Goal: Task Accomplishment & Management: Use online tool/utility

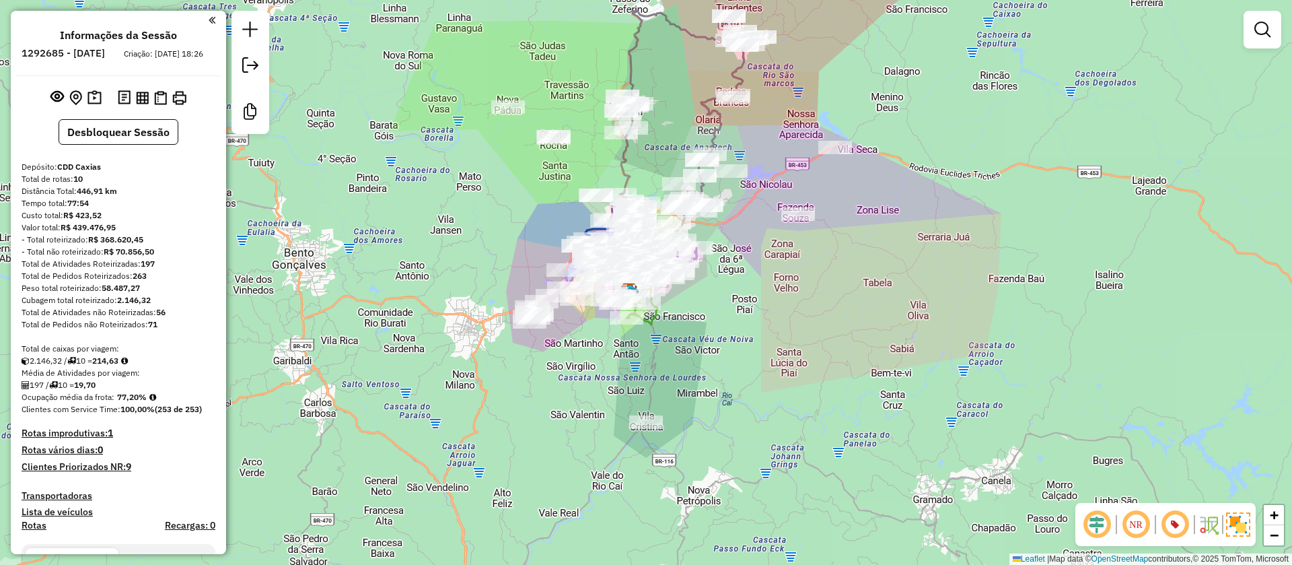
scroll to position [2, 0]
click at [118, 363] on strong "214,63" at bounding box center [105, 358] width 26 height 10
copy strong "214,63"
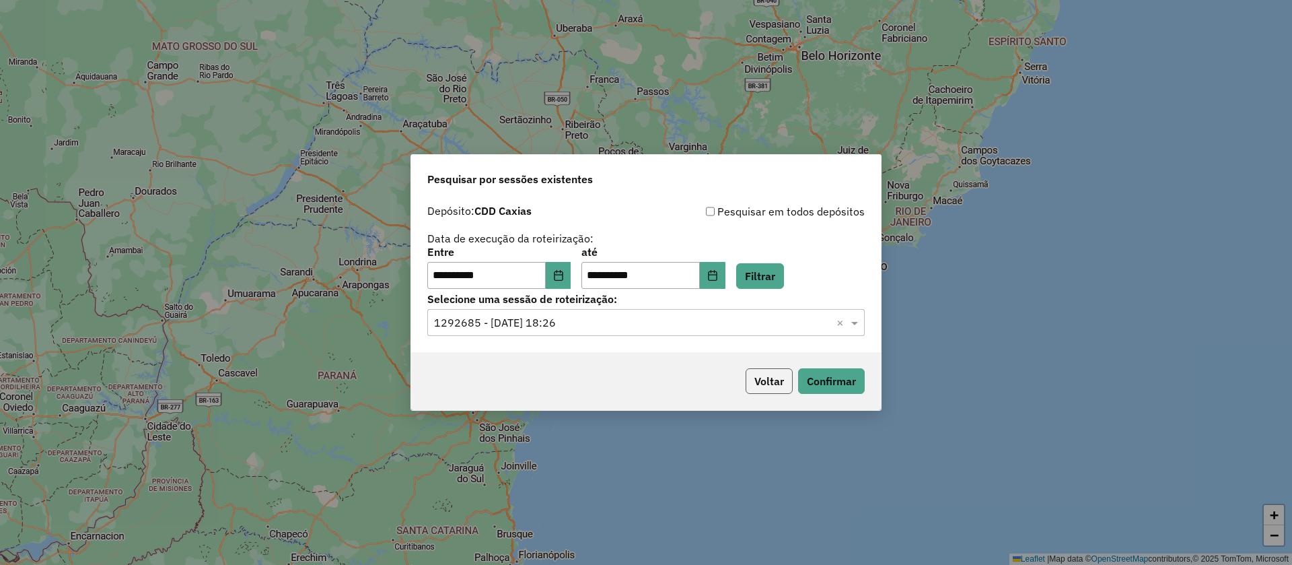
click at [786, 382] on button "Voltar" at bounding box center [769, 381] width 47 height 26
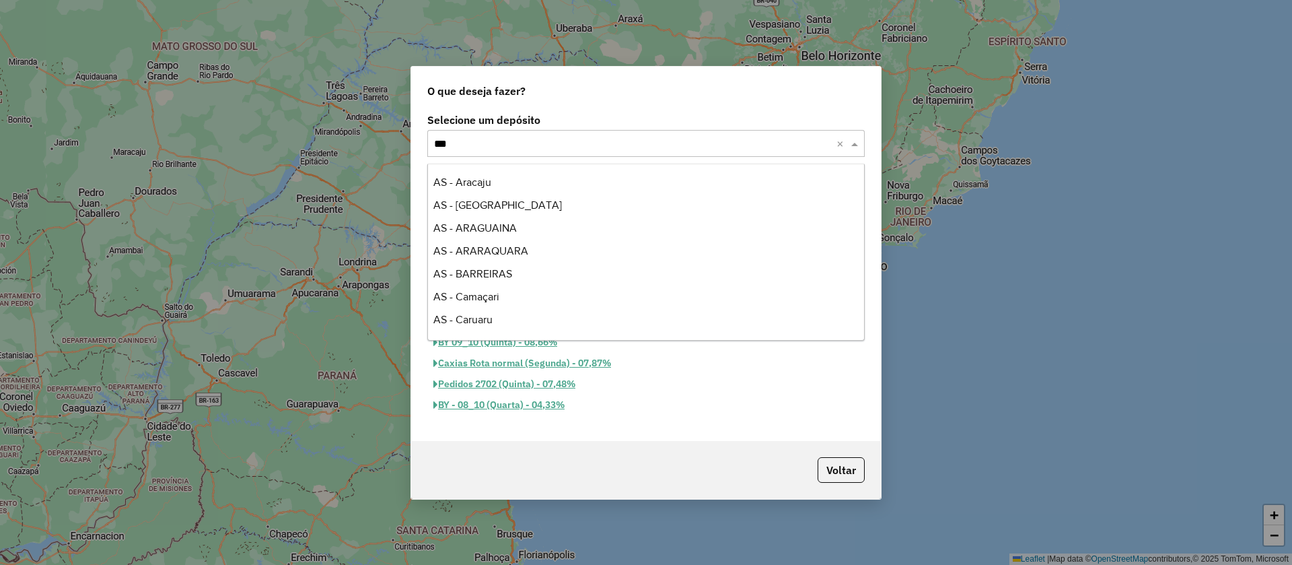
scroll to position [275, 0]
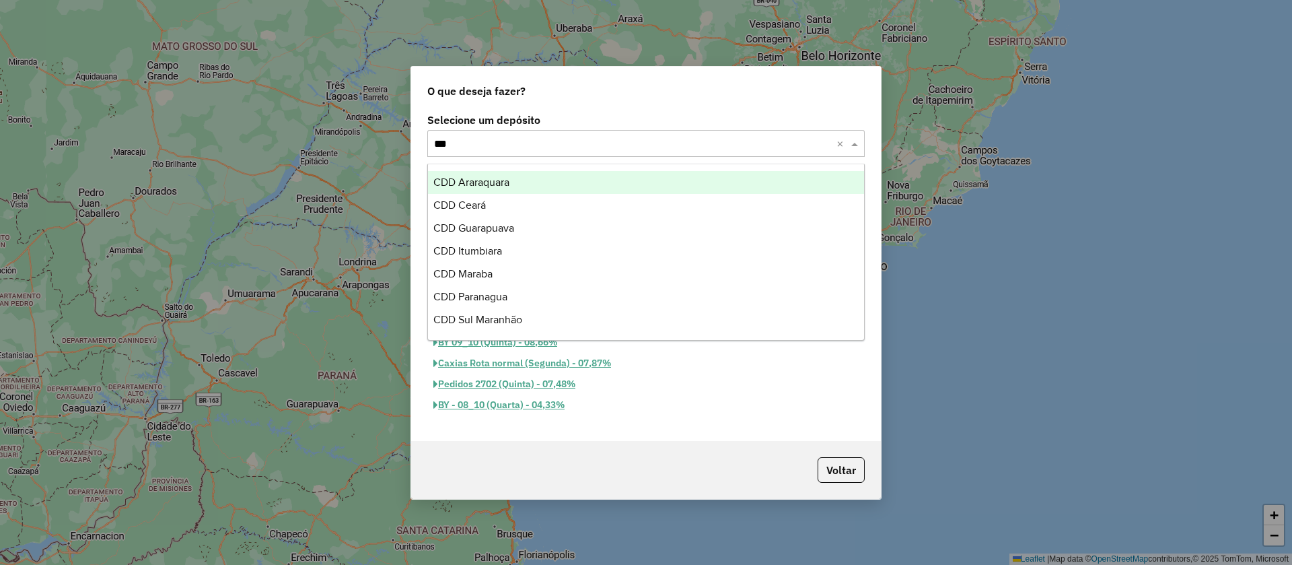
type input "****"
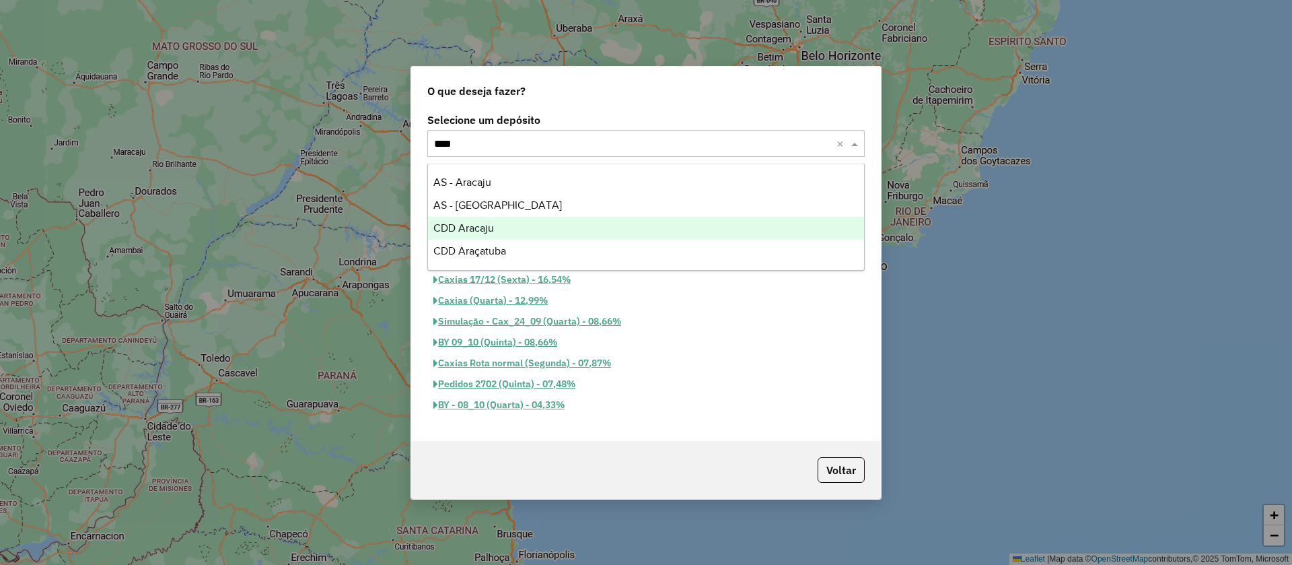
click at [515, 231] on div "CDD Aracaju" at bounding box center [646, 228] width 436 height 23
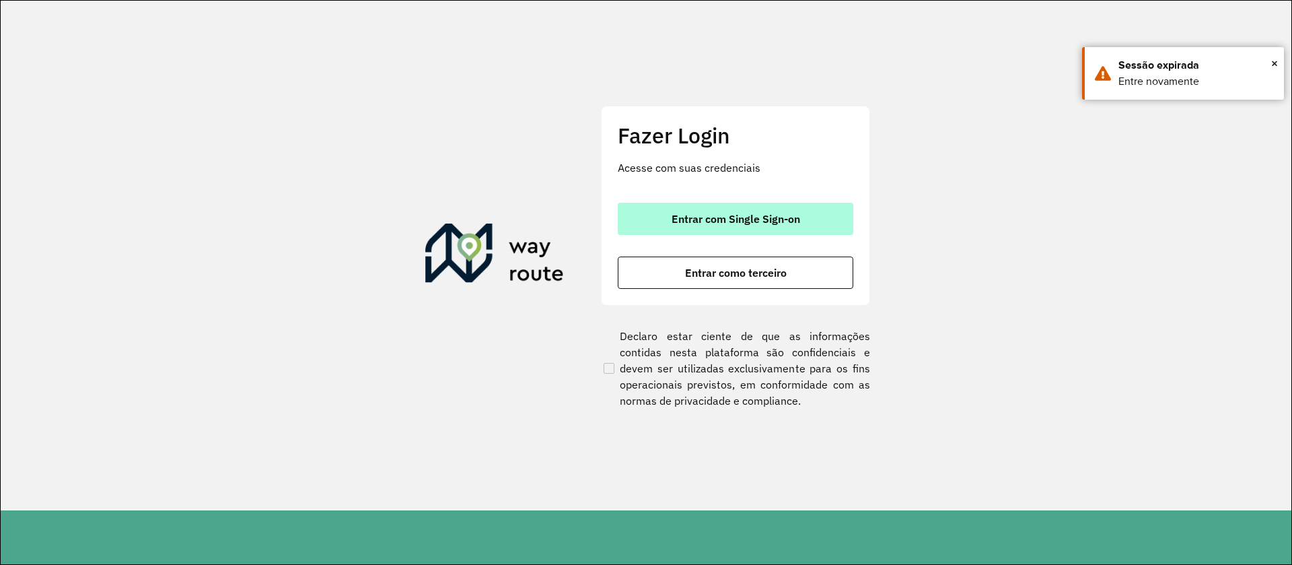
click at [705, 205] on button "Entrar com Single Sign-on" at bounding box center [736, 219] width 236 height 32
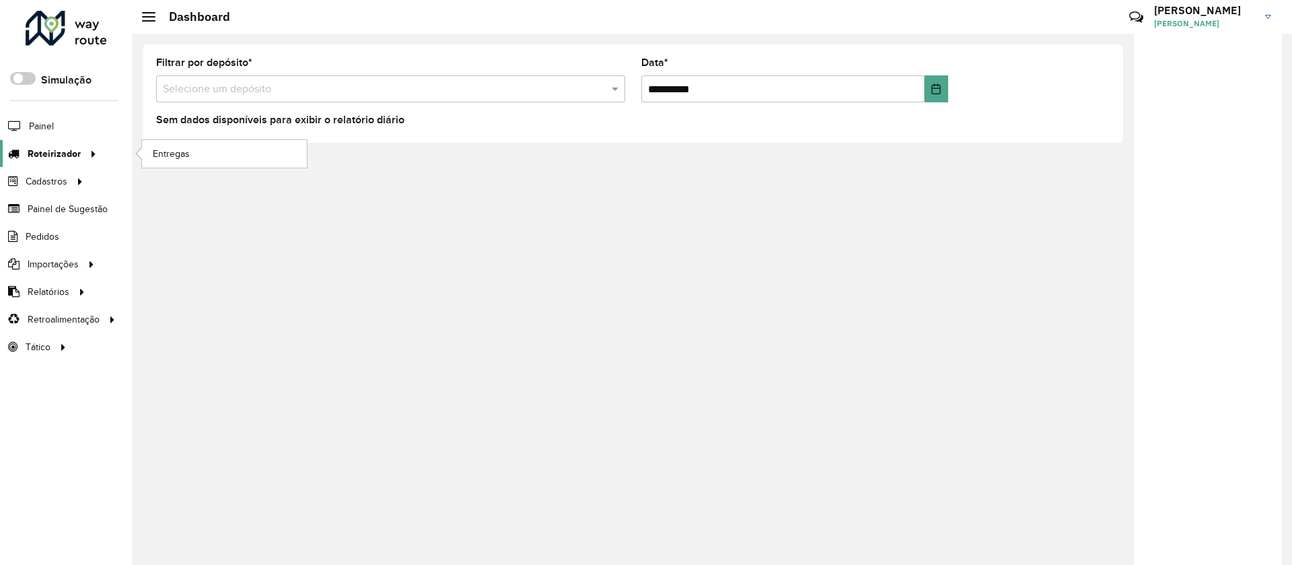
click at [85, 151] on icon at bounding box center [90, 153] width 11 height 20
click at [240, 152] on link "Entregas" at bounding box center [224, 153] width 165 height 27
click at [107, 149] on li "Roteirizador Entregas" at bounding box center [66, 154] width 132 height 28
click at [180, 153] on span "Entregas" at bounding box center [172, 154] width 38 height 14
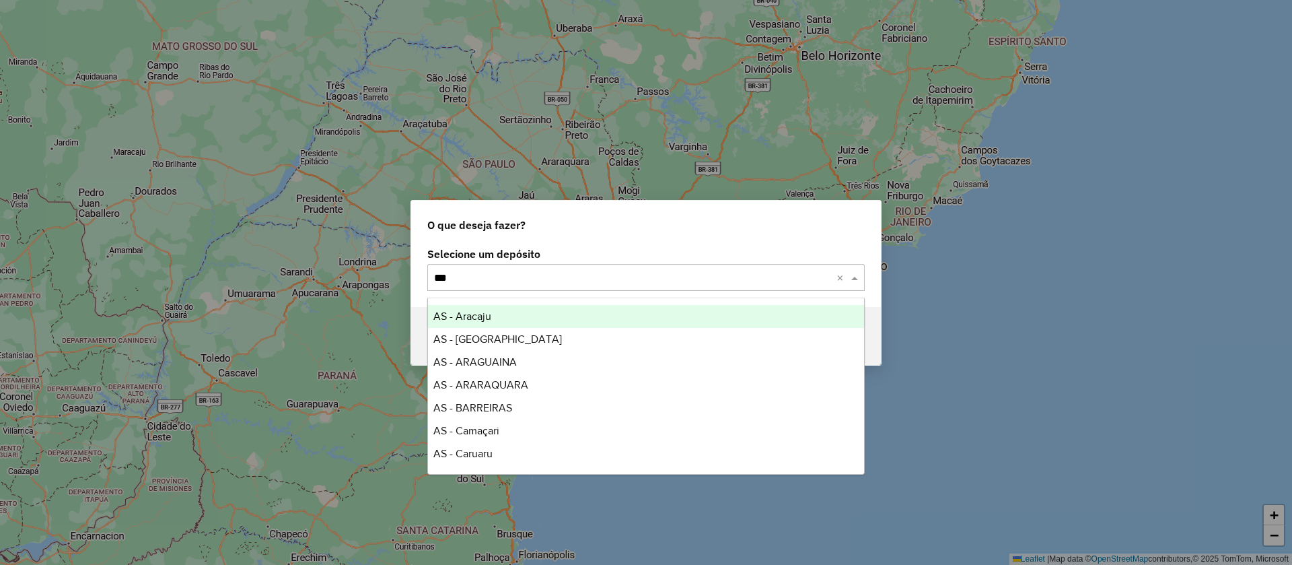
type input "****"
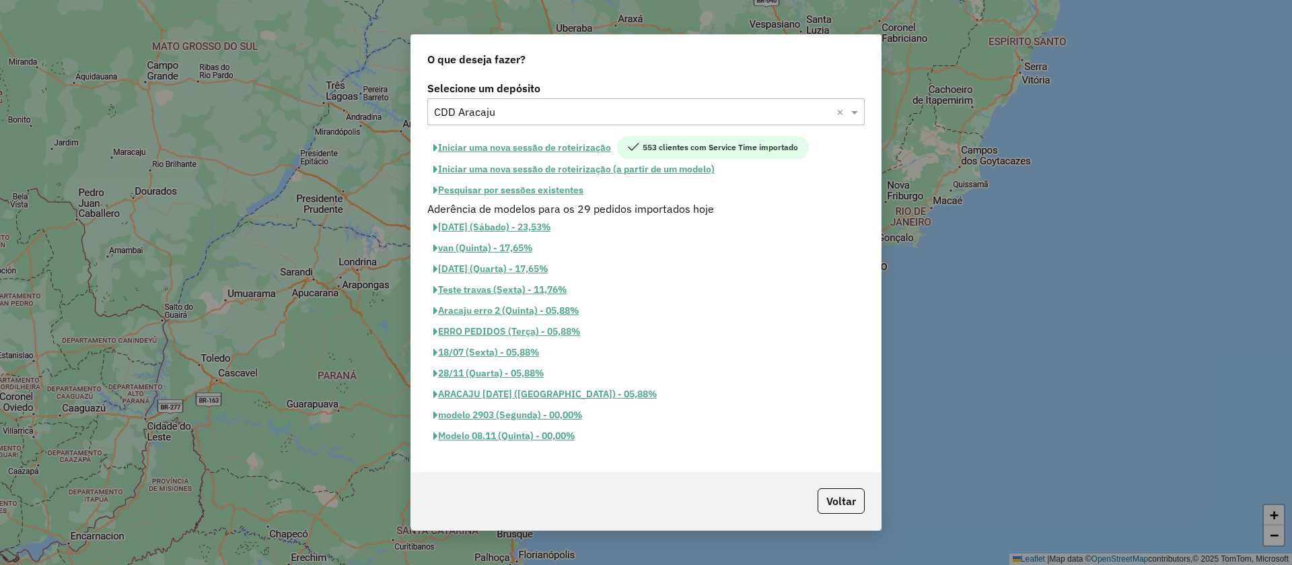
click at [587, 146] on button "Iniciar uma nova sessão de roteirização" at bounding box center [522, 147] width 190 height 23
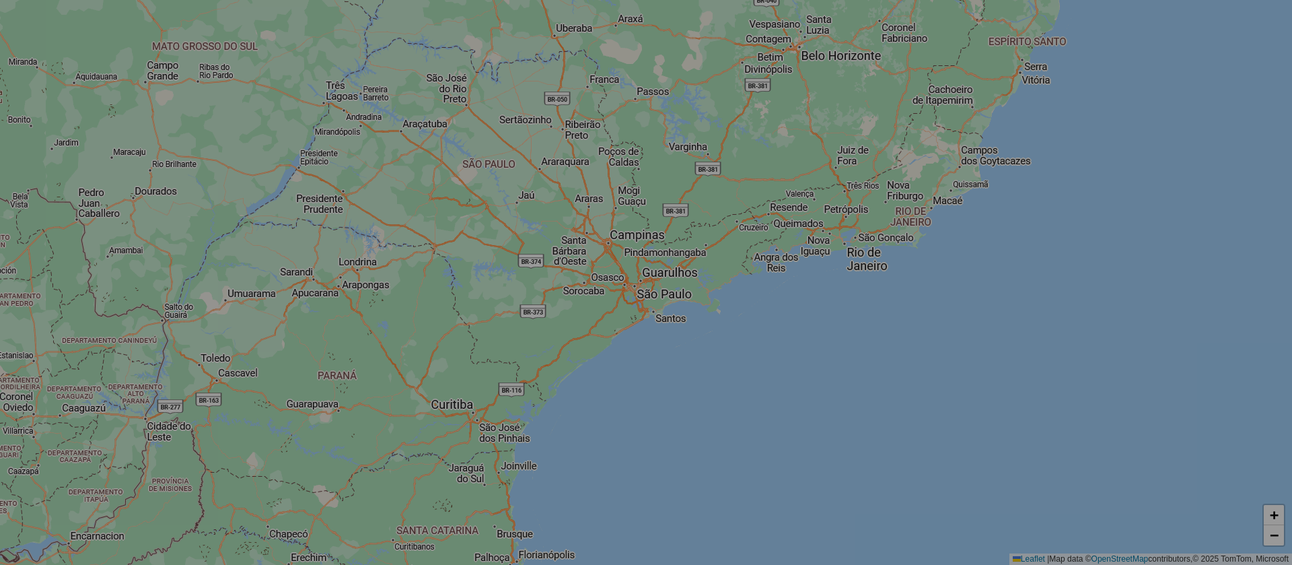
select select "*"
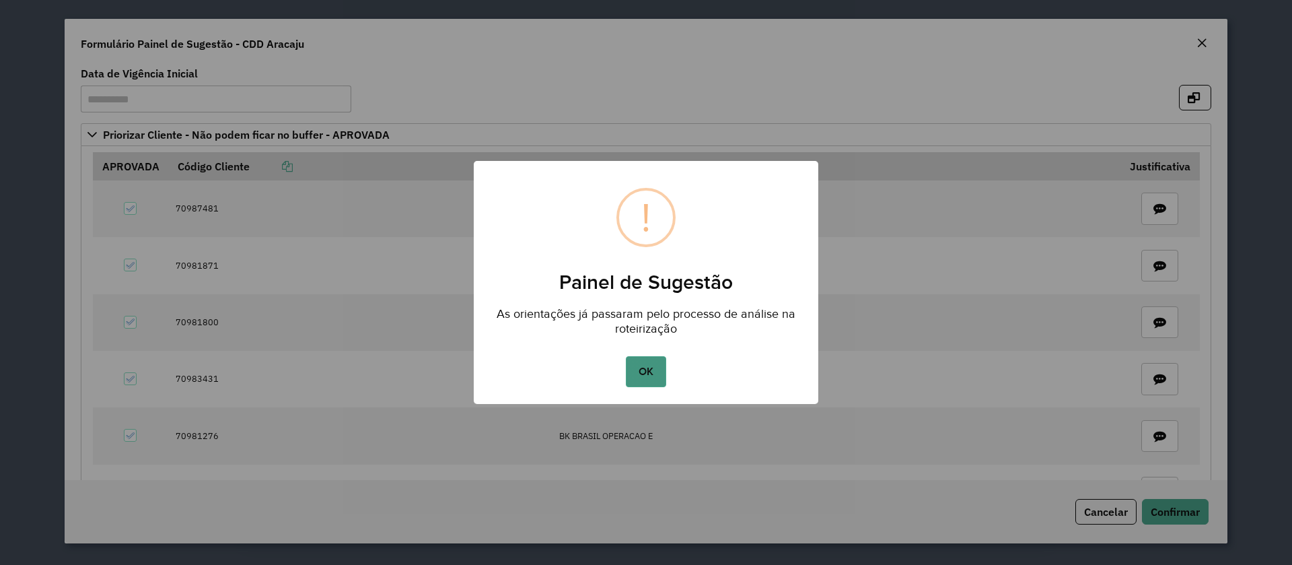
drag, startPoint x: 656, startPoint y: 366, endPoint x: 645, endPoint y: 372, distance: 12.9
click at [651, 367] on button "OK" at bounding box center [646, 371] width 40 height 31
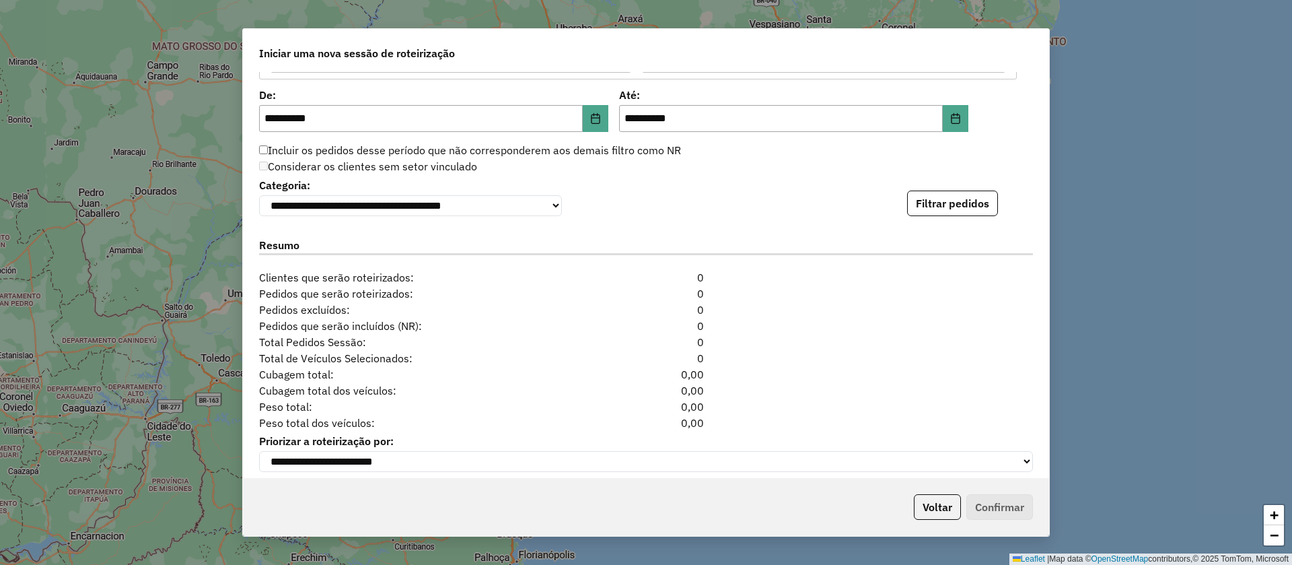
scroll to position [1402, 0]
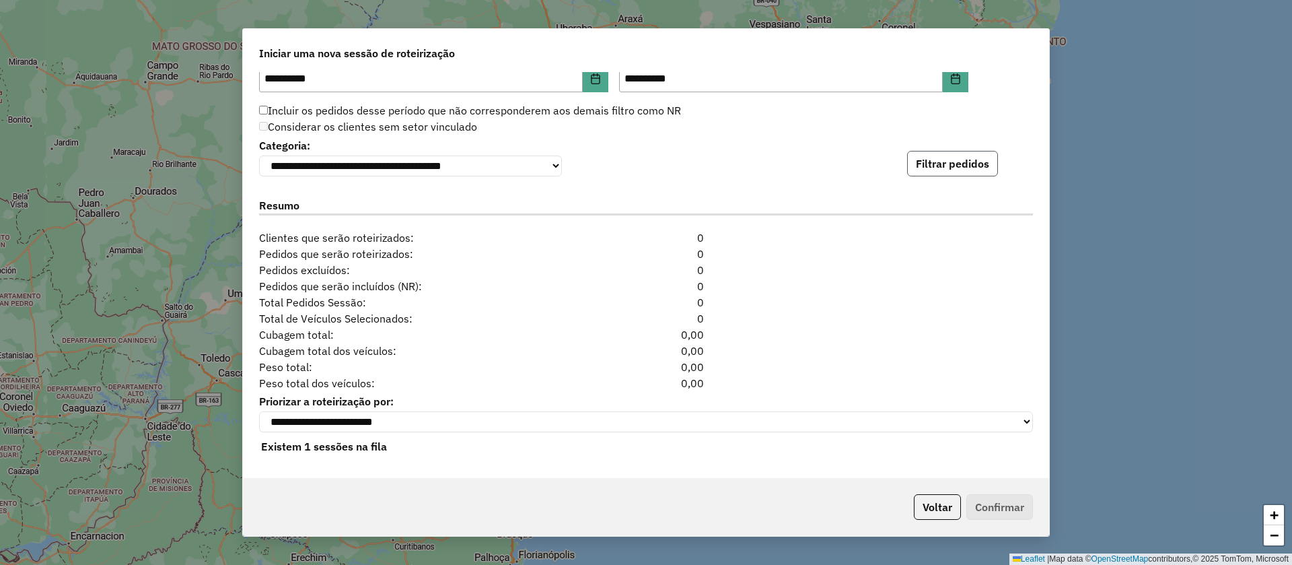
click at [936, 166] on button "Filtrar pedidos" at bounding box center [952, 164] width 91 height 26
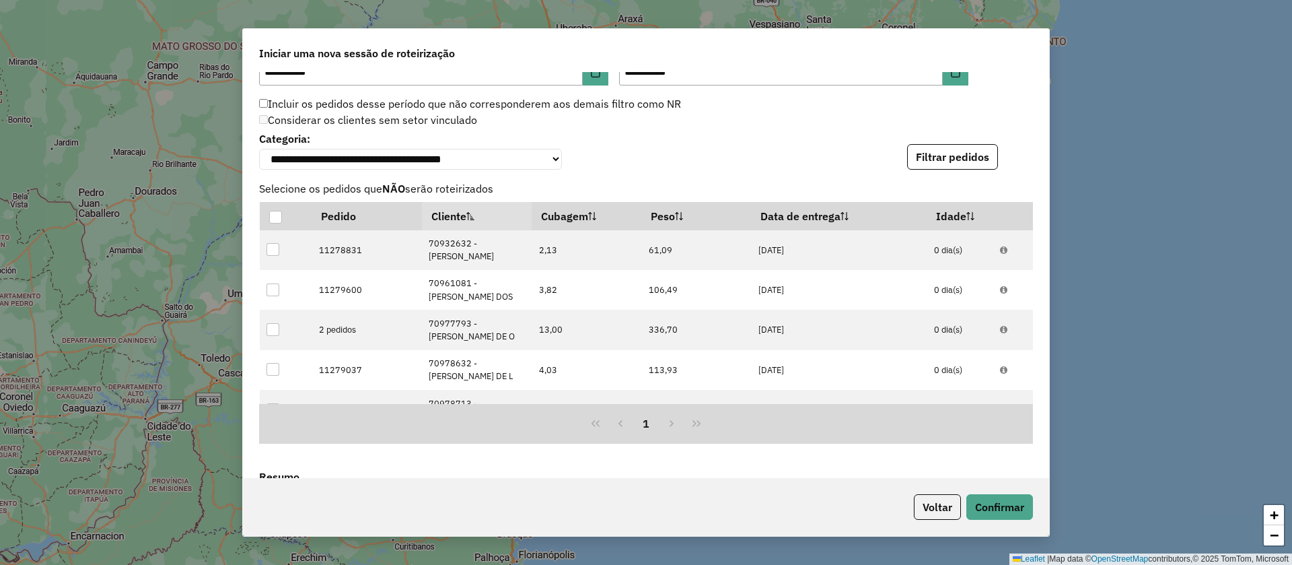
scroll to position [1697, 0]
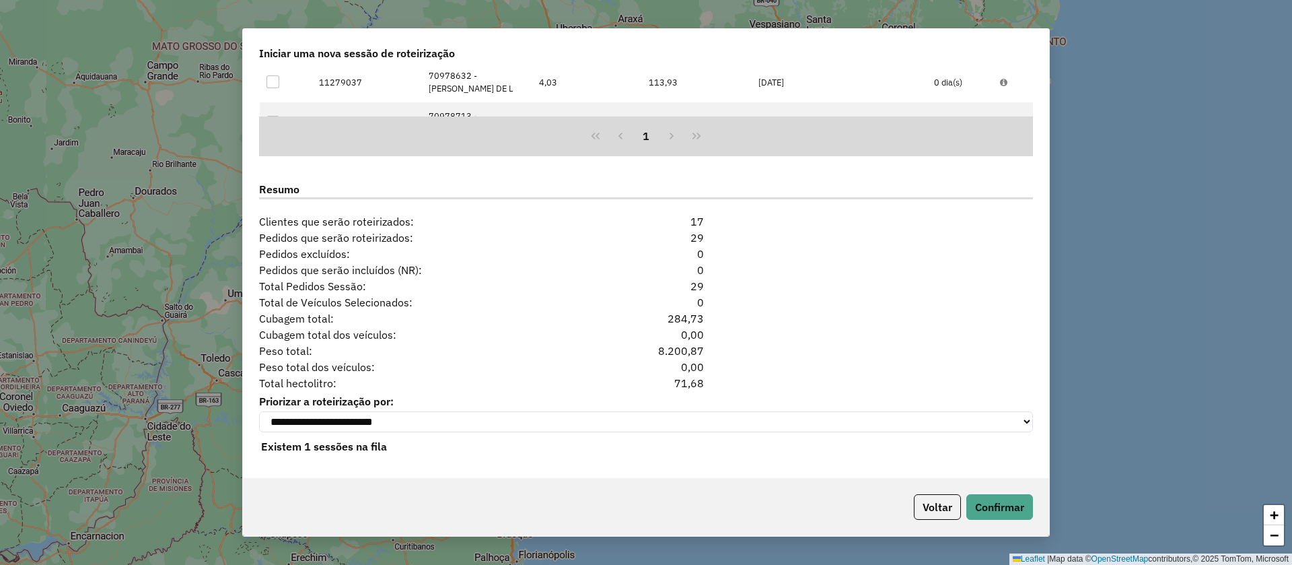
click at [680, 379] on div "71,68" at bounding box center [646, 383] width 132 height 16
copy div "71,68"
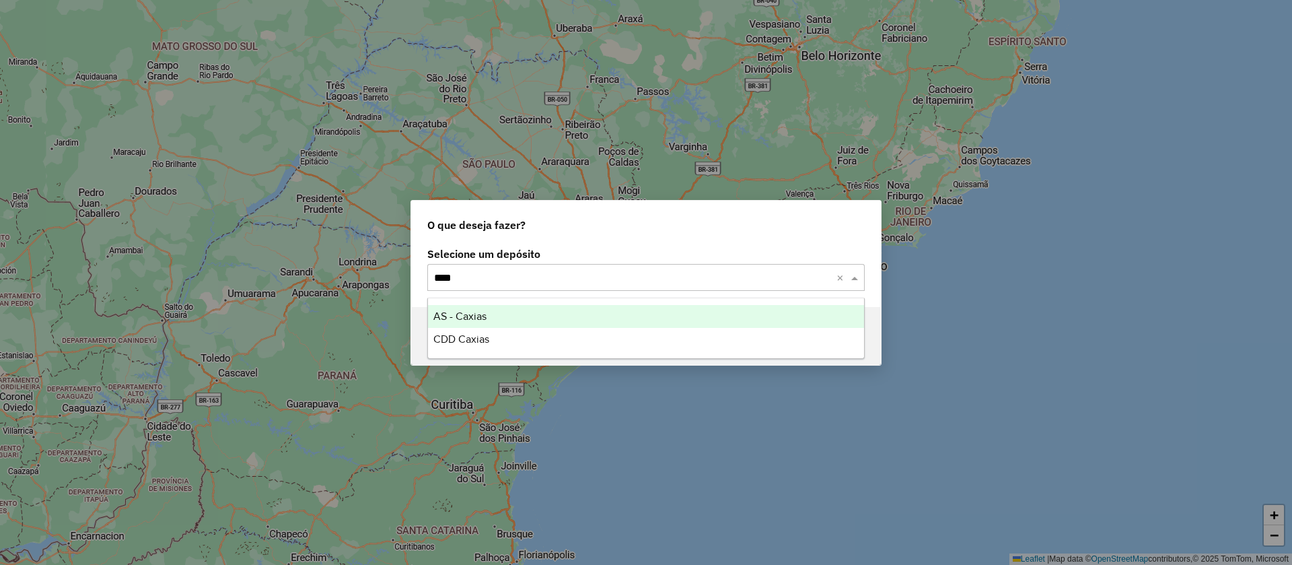
type input "*****"
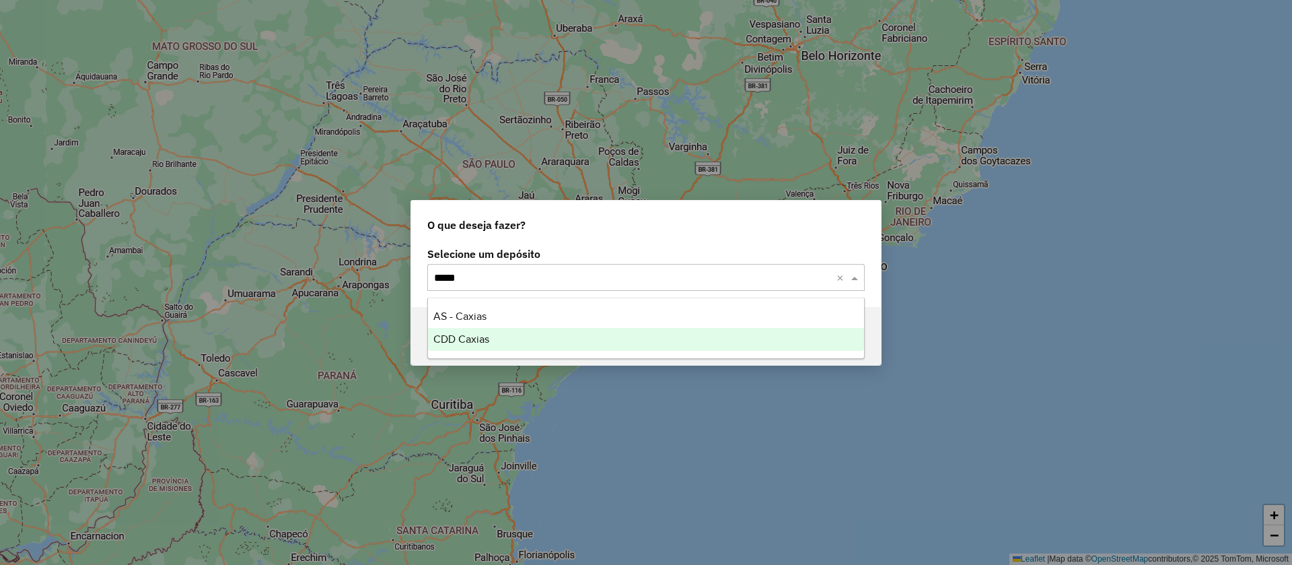
click at [618, 336] on div "CDD Caxias" at bounding box center [646, 339] width 436 height 23
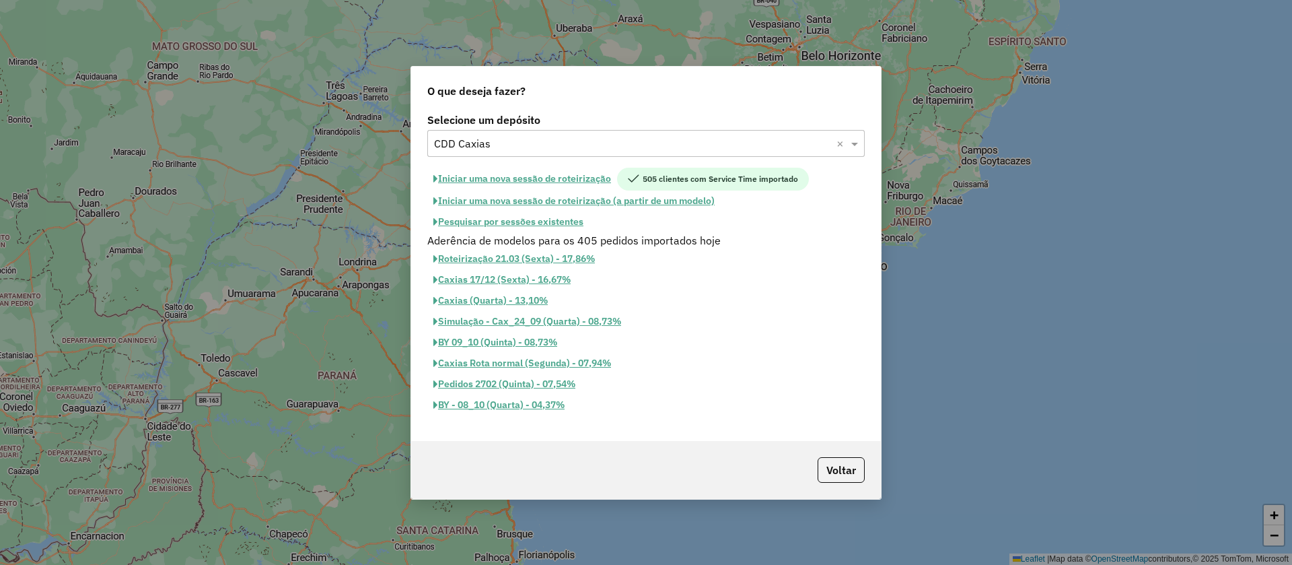
click at [582, 178] on button "Iniciar uma nova sessão de roteirização" at bounding box center [522, 179] width 190 height 23
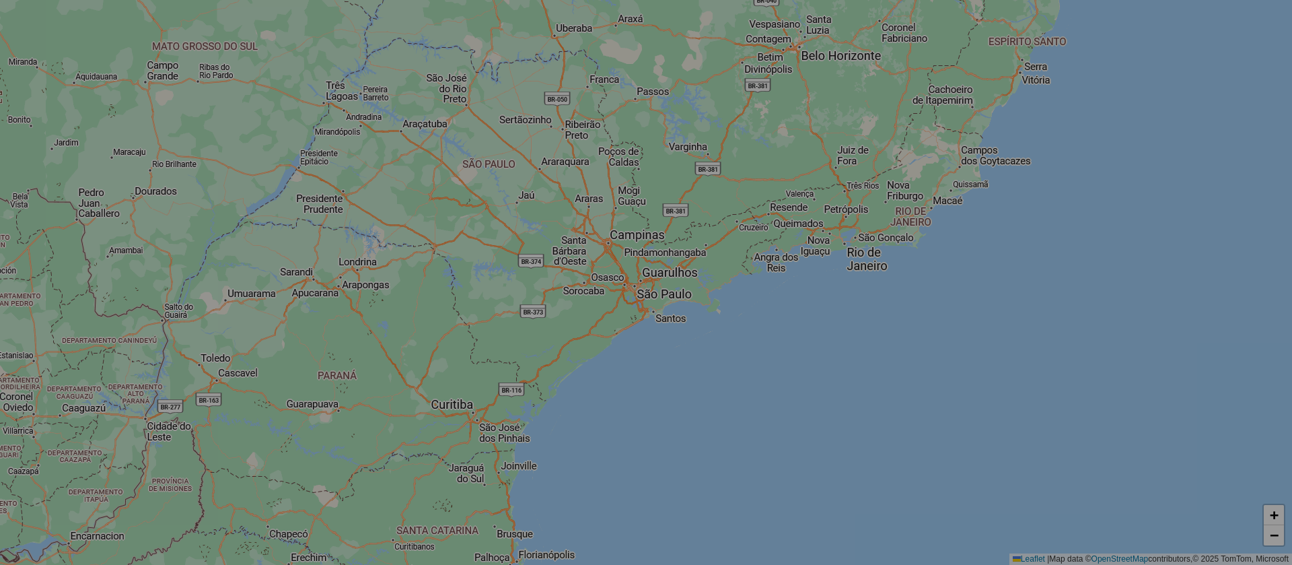
select select "*"
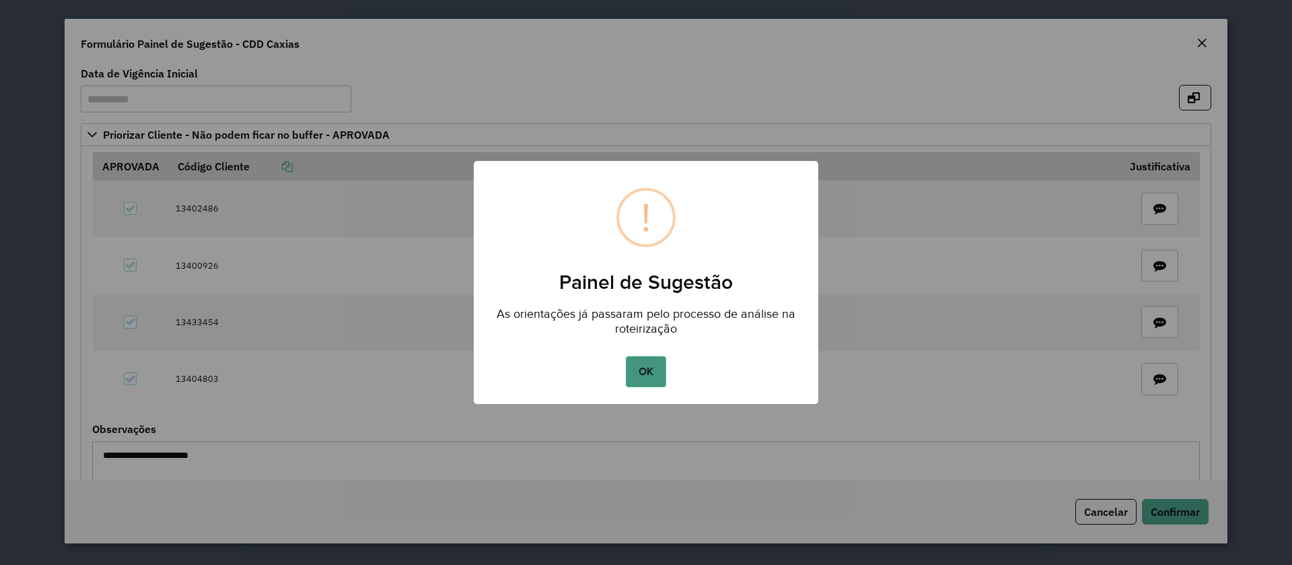
click at [642, 358] on button "OK" at bounding box center [646, 371] width 40 height 31
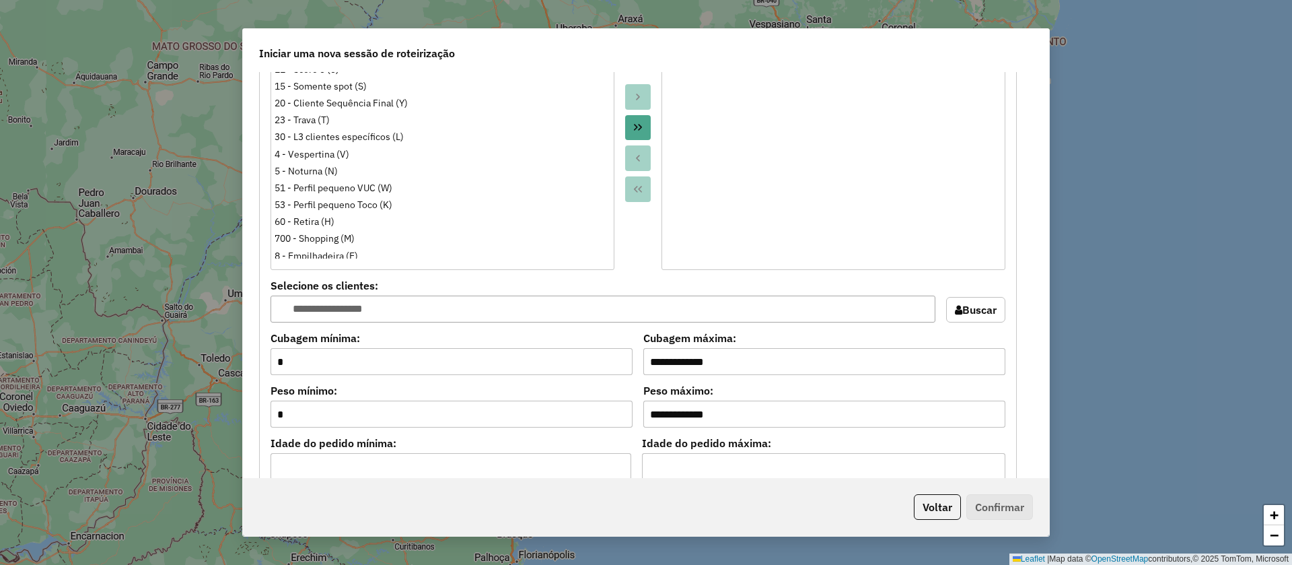
scroll to position [1402, 0]
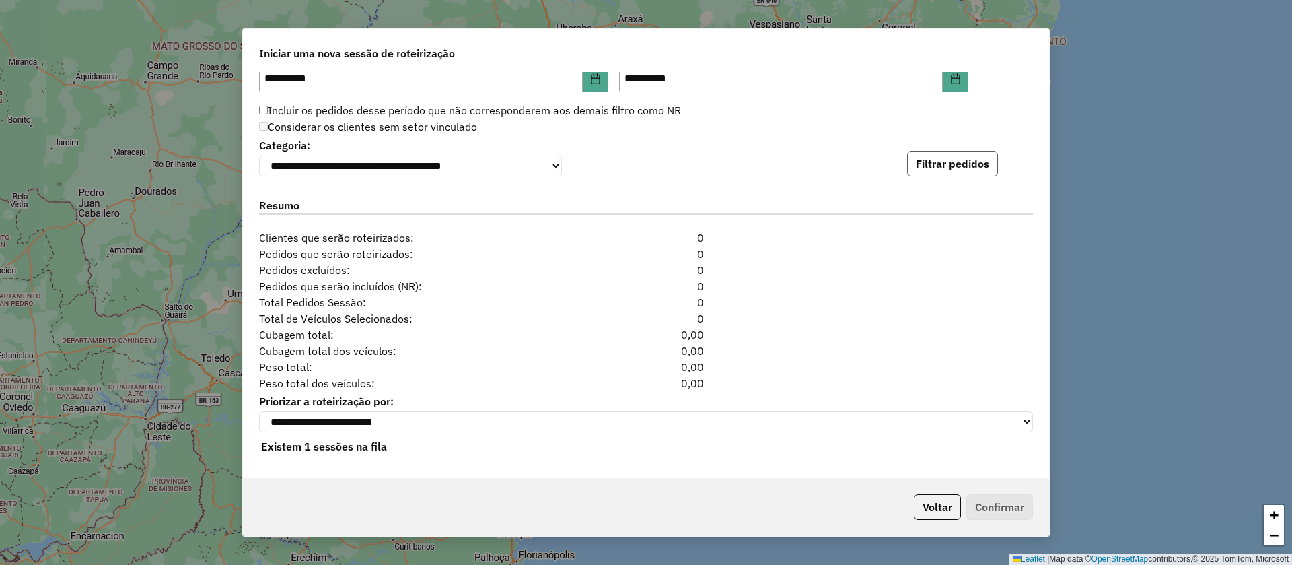
click at [937, 168] on button "Filtrar pedidos" at bounding box center [952, 164] width 91 height 26
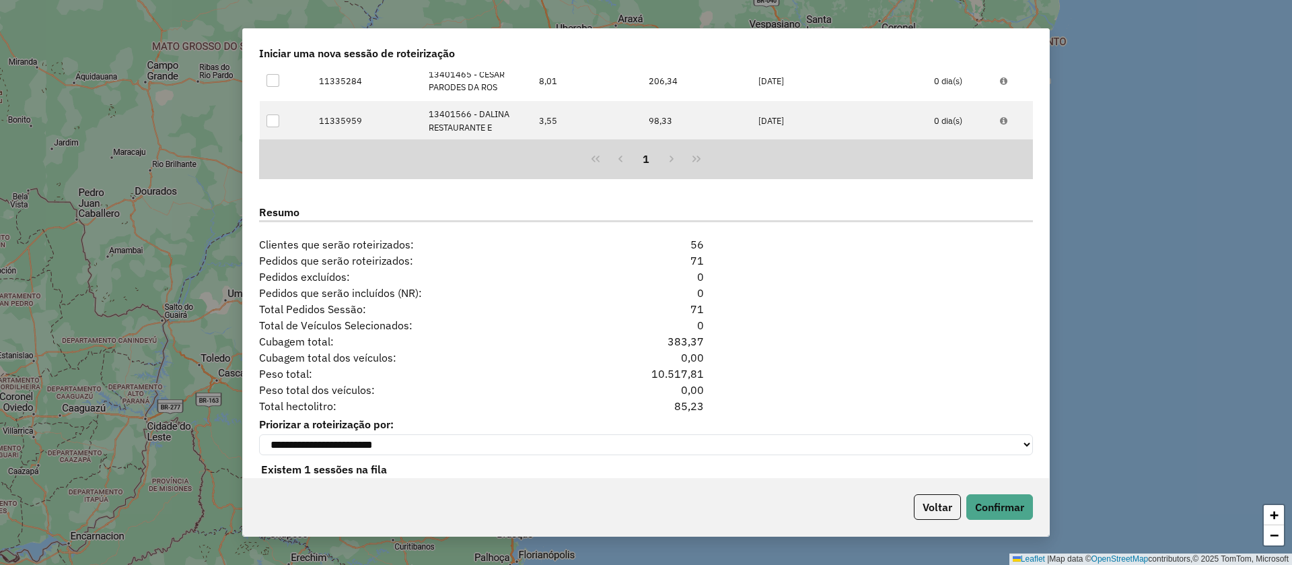
scroll to position [1697, 0]
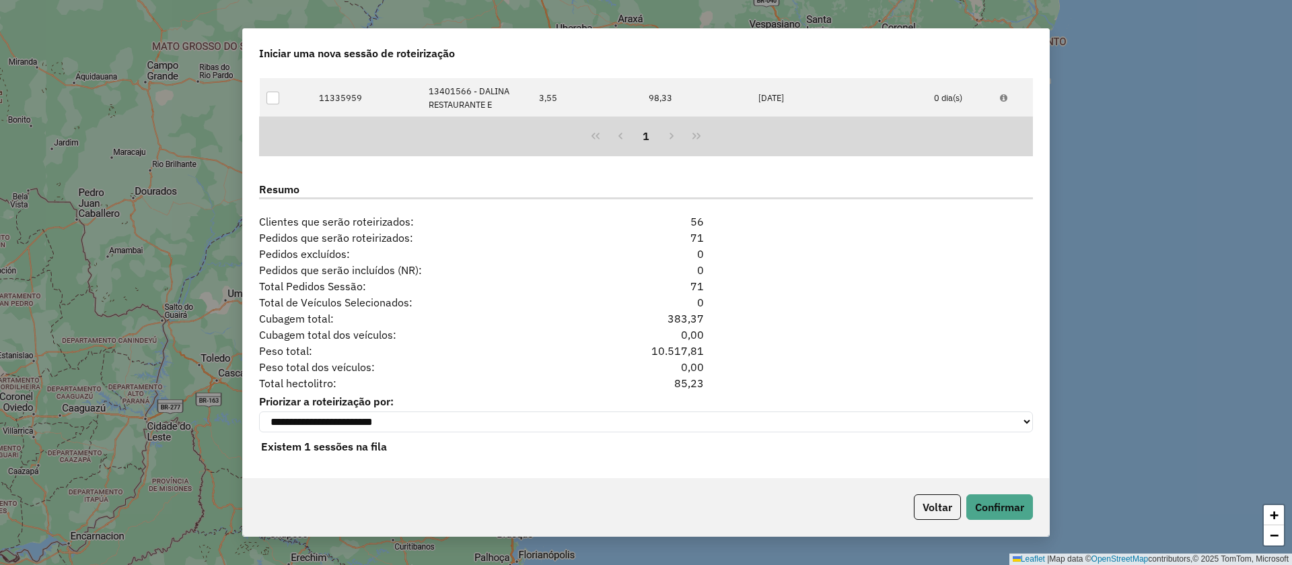
click at [684, 376] on div "85,23" at bounding box center [646, 383] width 132 height 16
copy div "85,23"
